Goal: Transaction & Acquisition: Purchase product/service

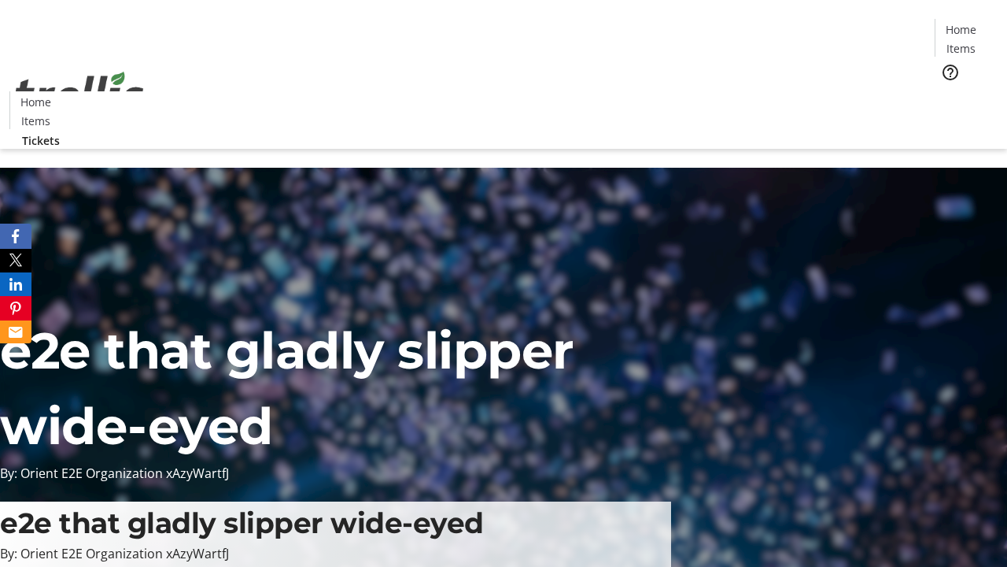
click at [948, 91] on span "Tickets" at bounding box center [967, 99] width 38 height 17
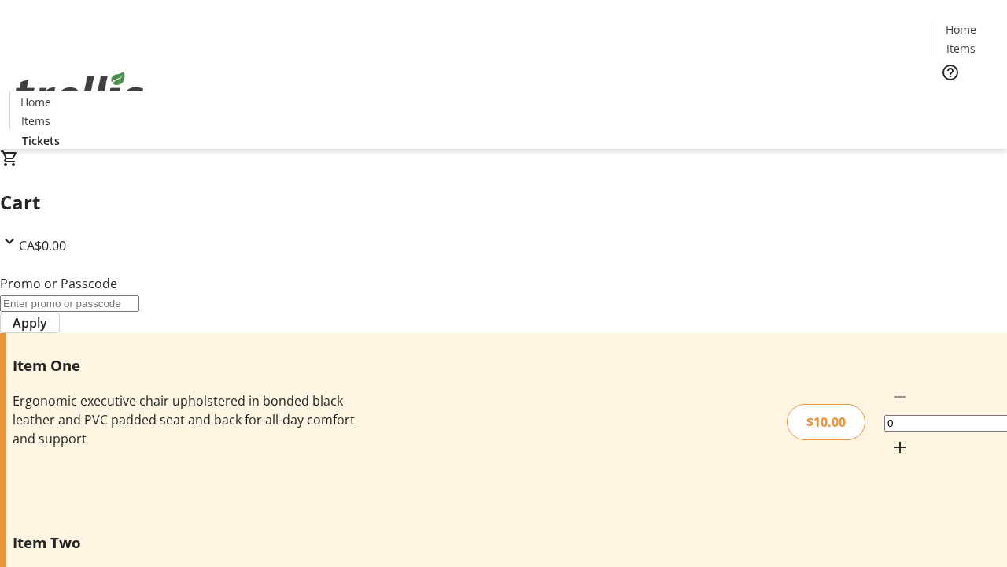
click at [891, 438] on mat-icon "Increment by one" at bounding box center [900, 447] width 19 height 19
type input "1"
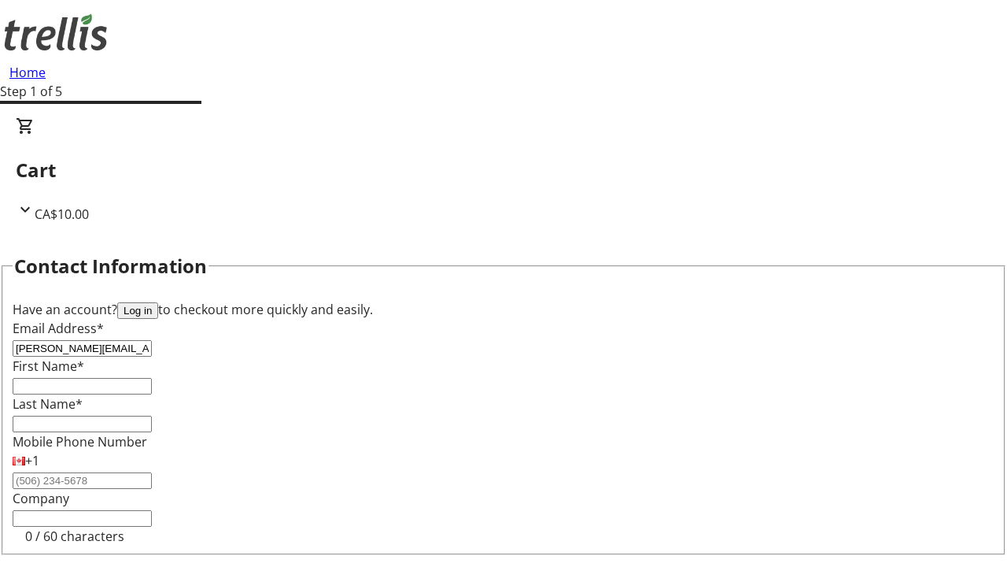
type input "[PERSON_NAME][EMAIL_ADDRESS][DOMAIN_NAME]"
type input "[PERSON_NAME]"
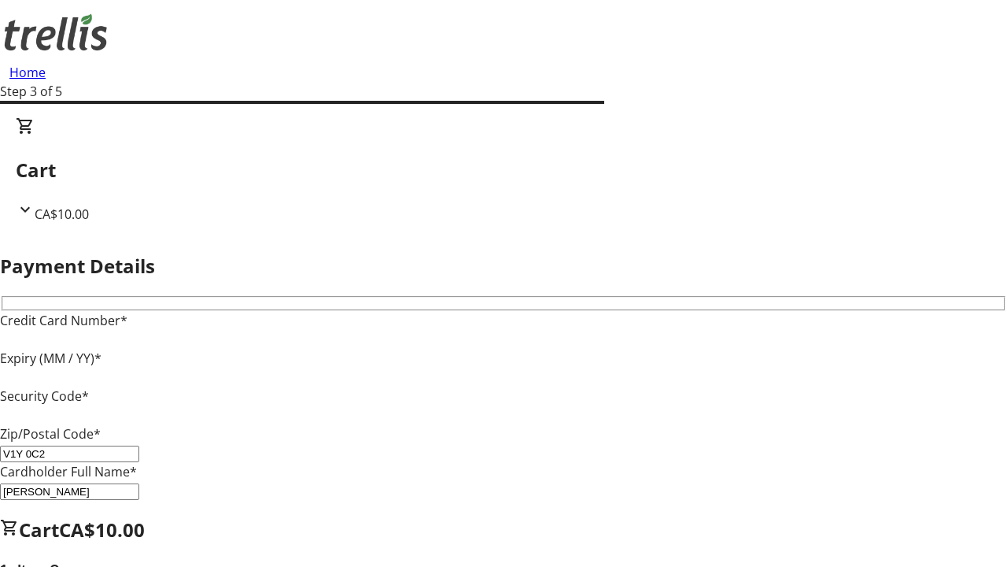
type input "V1Y 0C2"
